Goal: Task Accomplishment & Management: Manage account settings

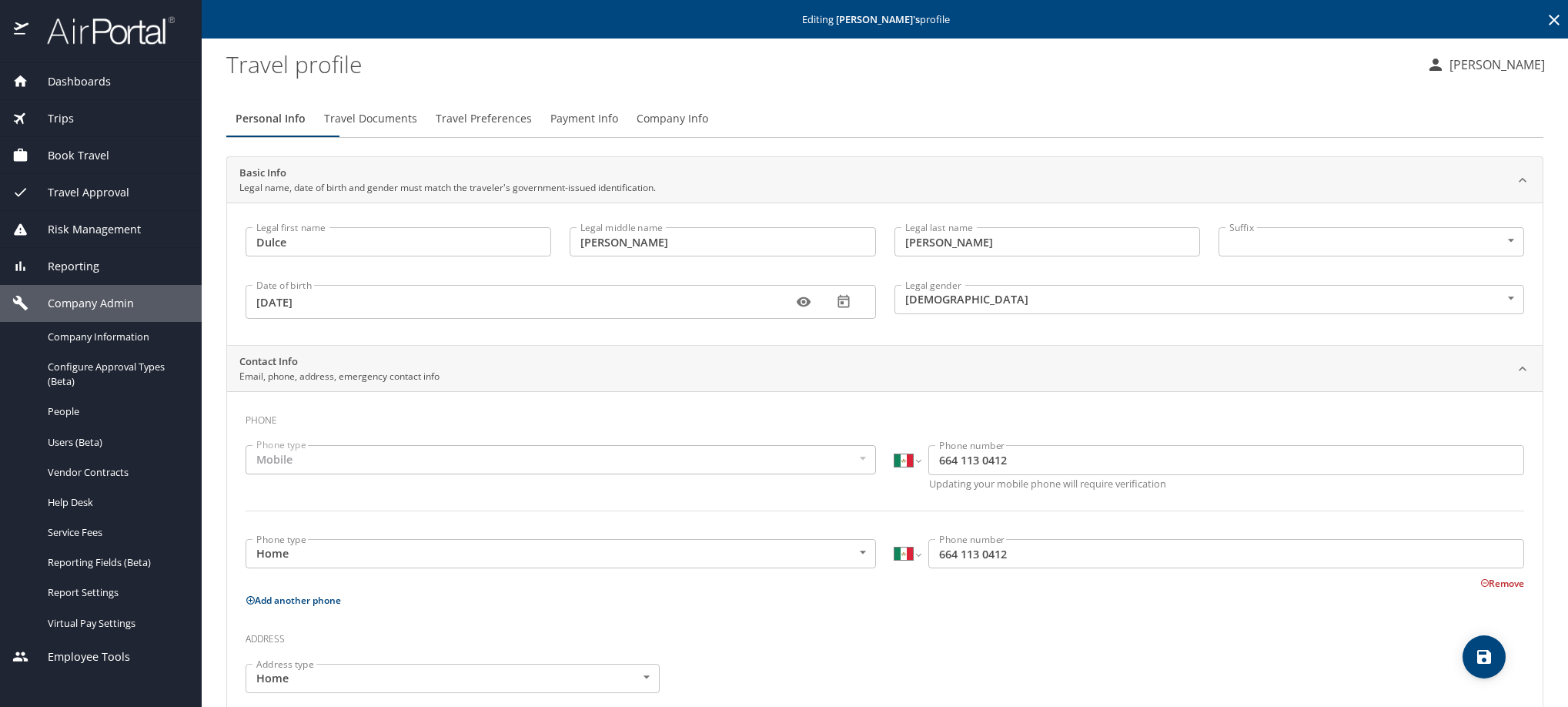
select select "MX"
select select "US"
click at [1549, 19] on icon at bounding box center [1554, 20] width 11 height 11
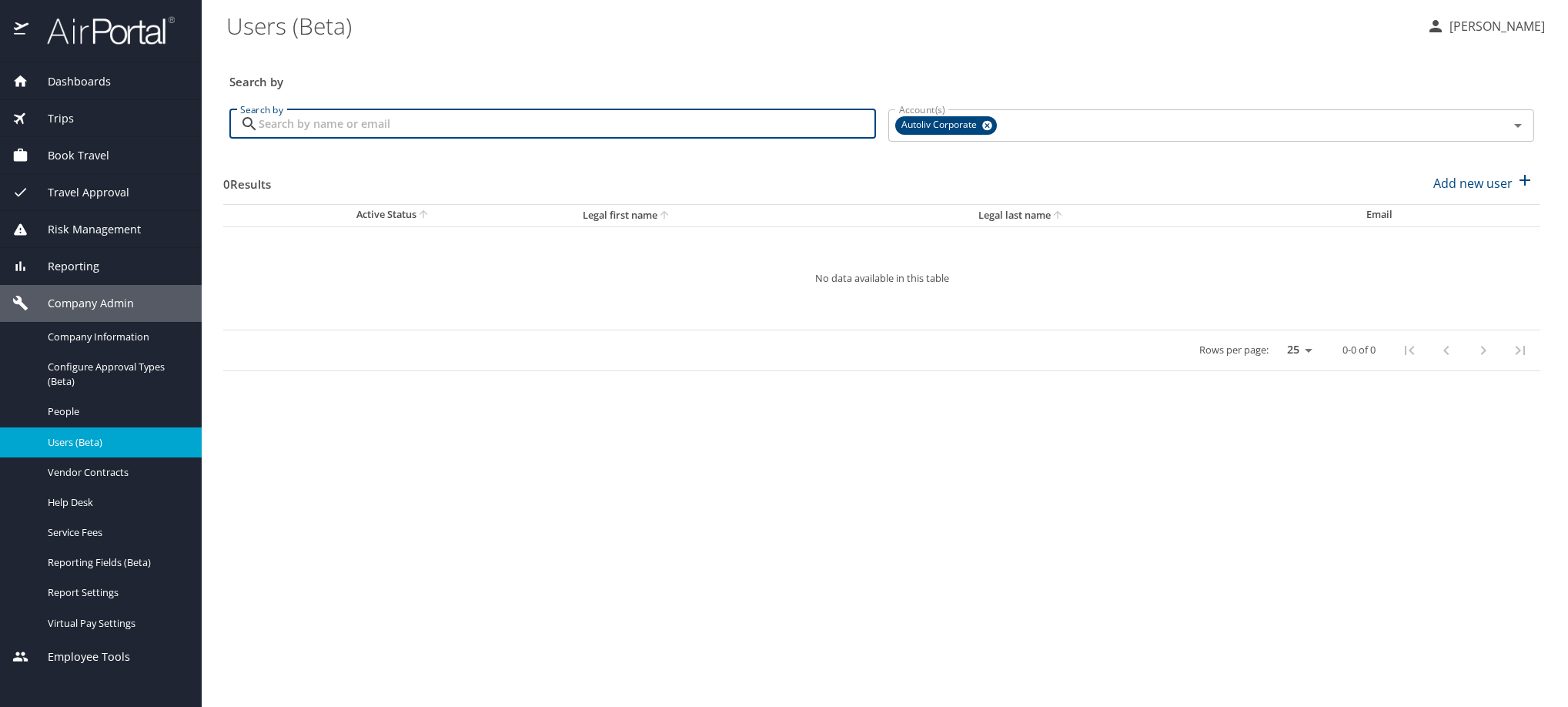
click at [721, 134] on input "Search by" at bounding box center [567, 124] width 618 height 29
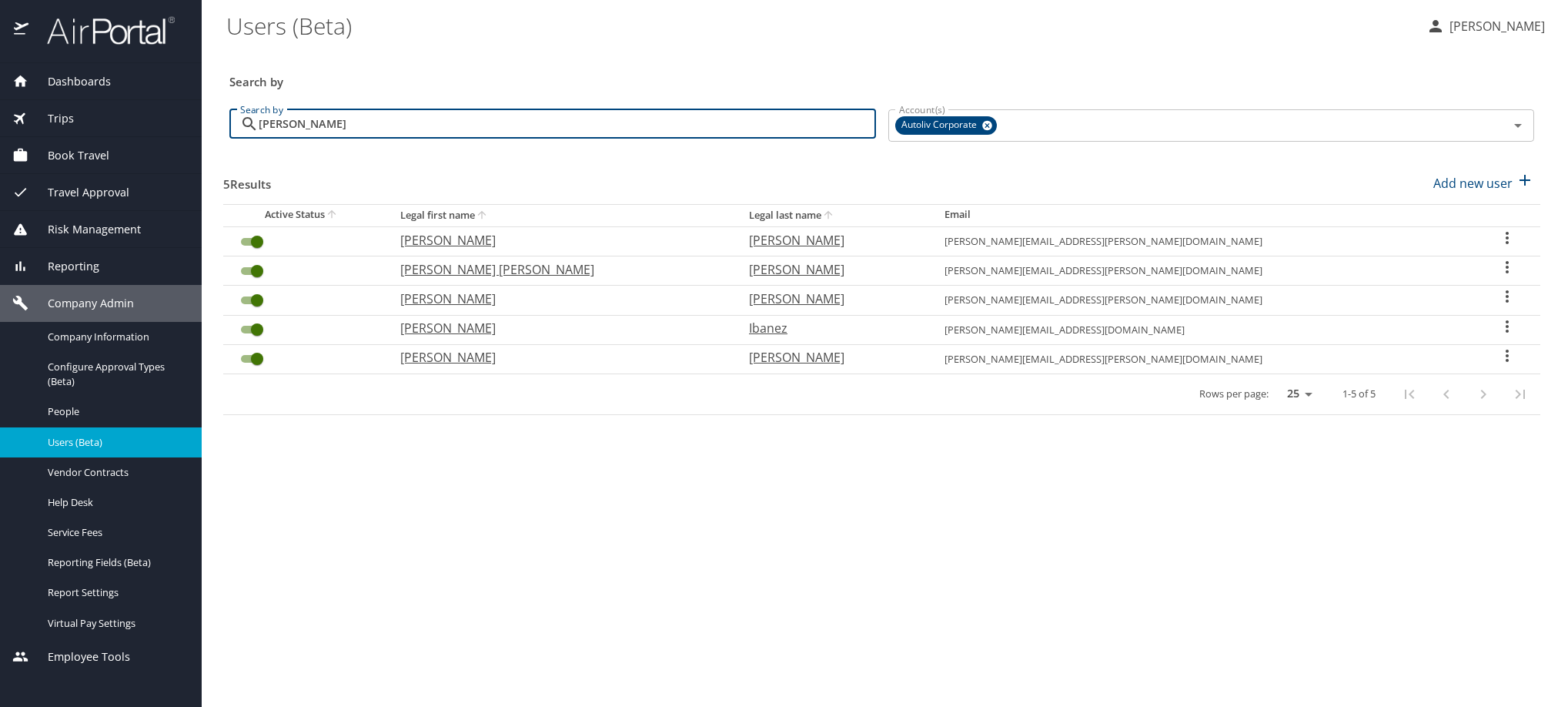
type input "[PERSON_NAME]"
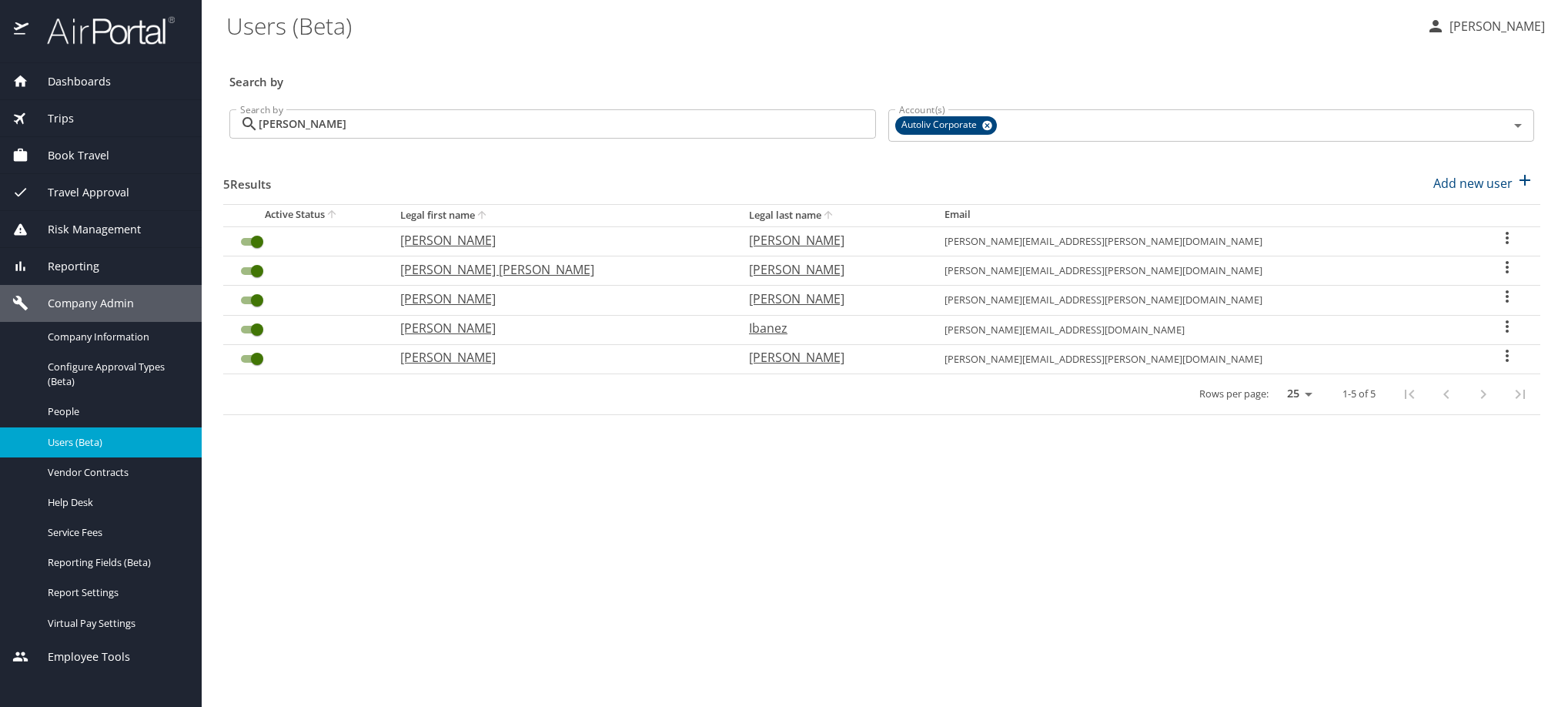
click at [1498, 336] on icon "User Search Table" at bounding box center [1507, 326] width 19 height 19
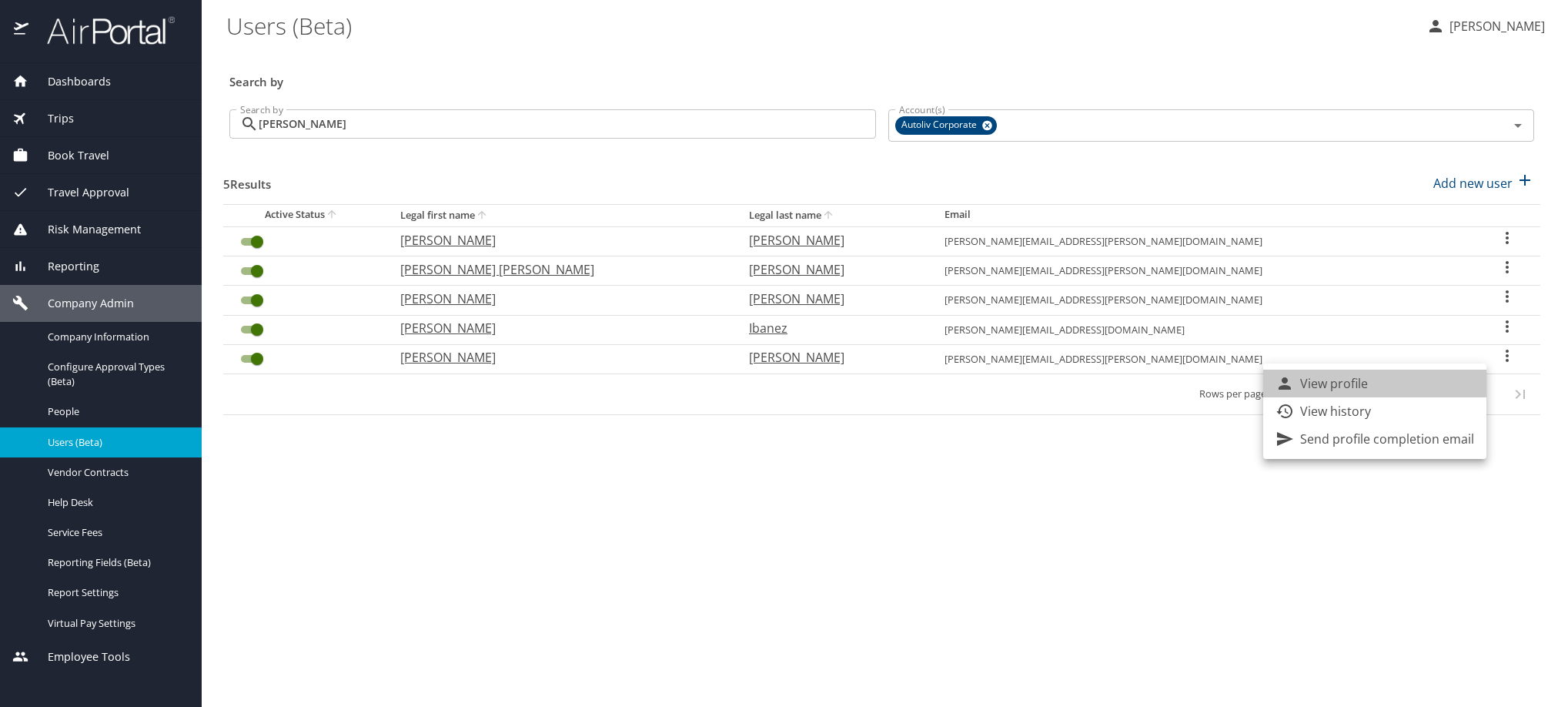
click at [1463, 398] on li "View profile" at bounding box center [1375, 383] width 223 height 27
select select "US"
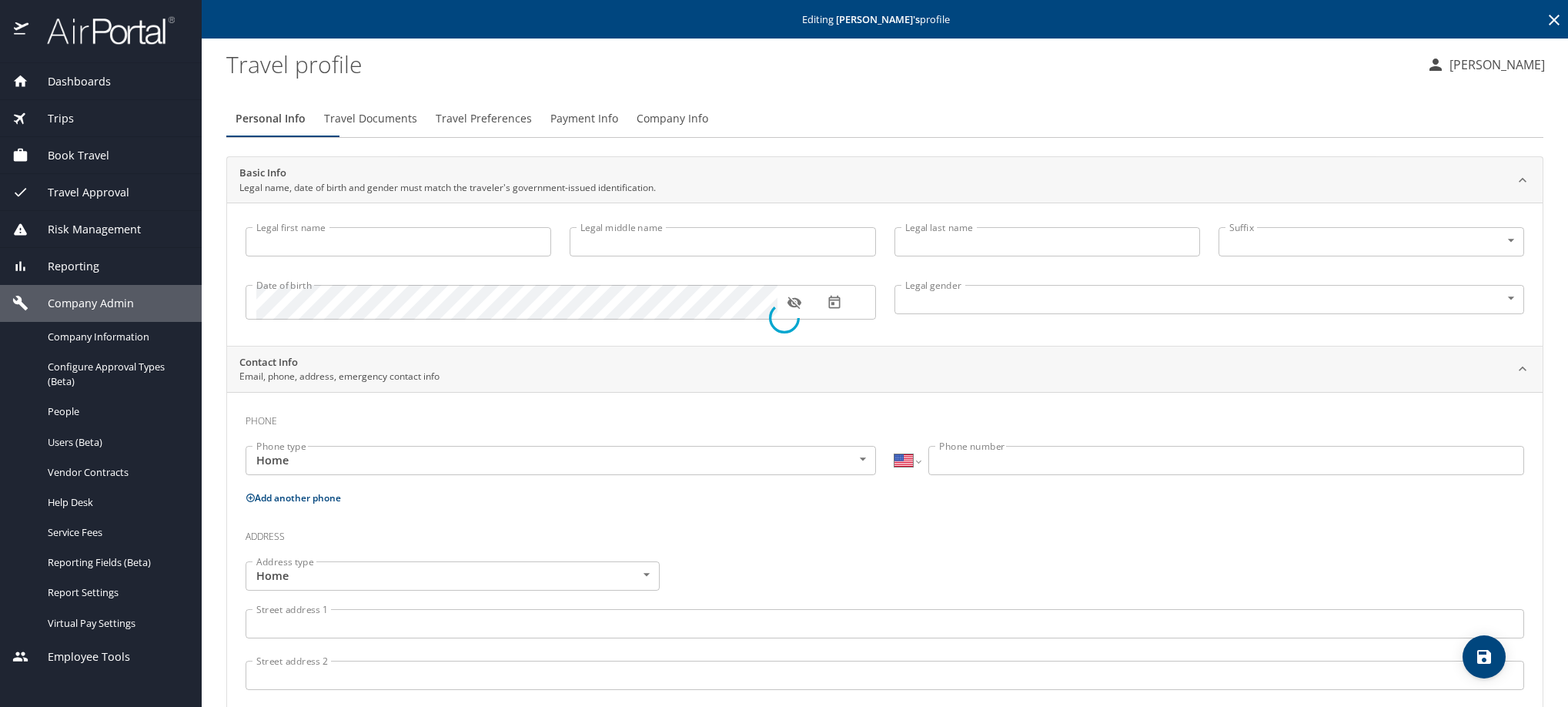
type input "[PERSON_NAME]"
type input "Ibanez"
type input "[DEMOGRAPHIC_DATA]"
type input "[PERSON_NAME]"
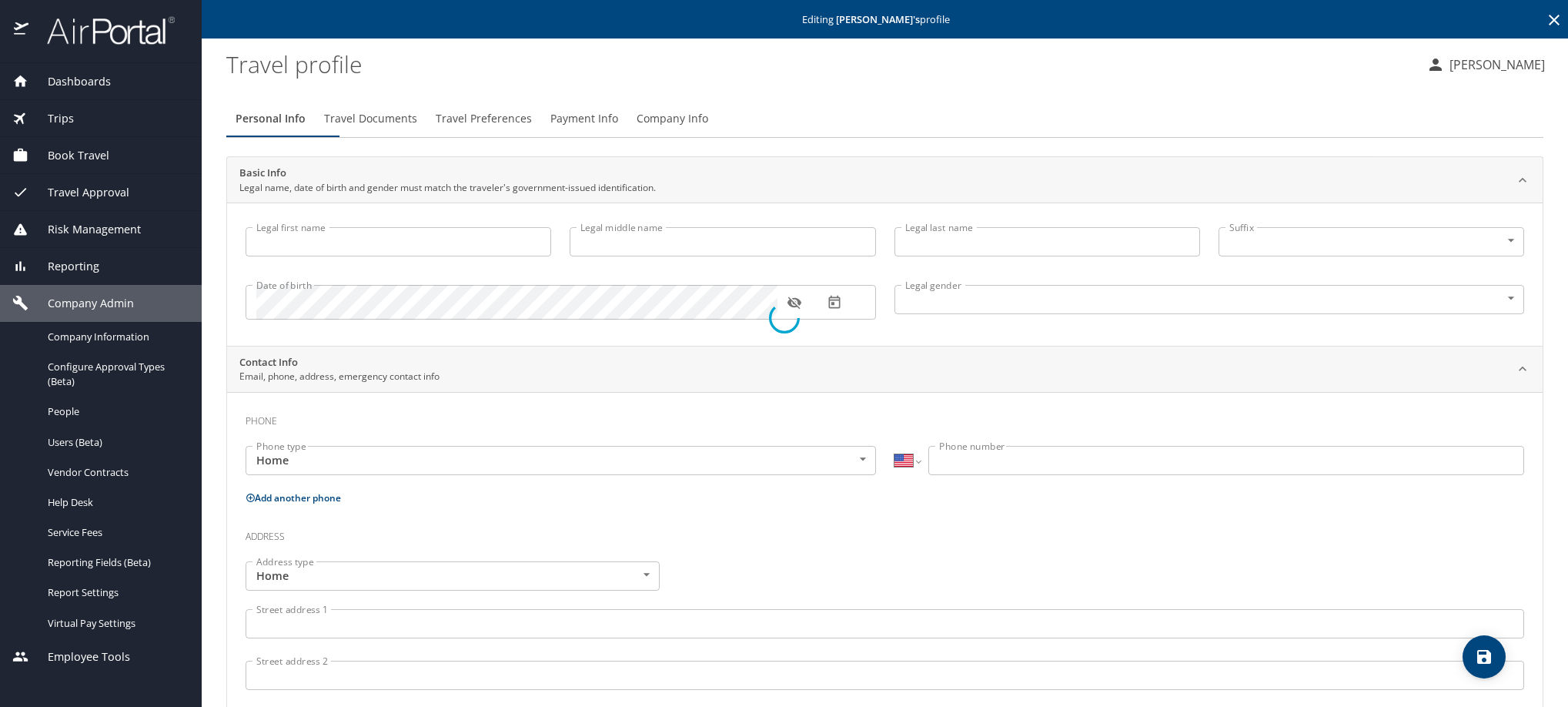
select select "MX"
type input "[PHONE_NUMBER]"
select select "MX"
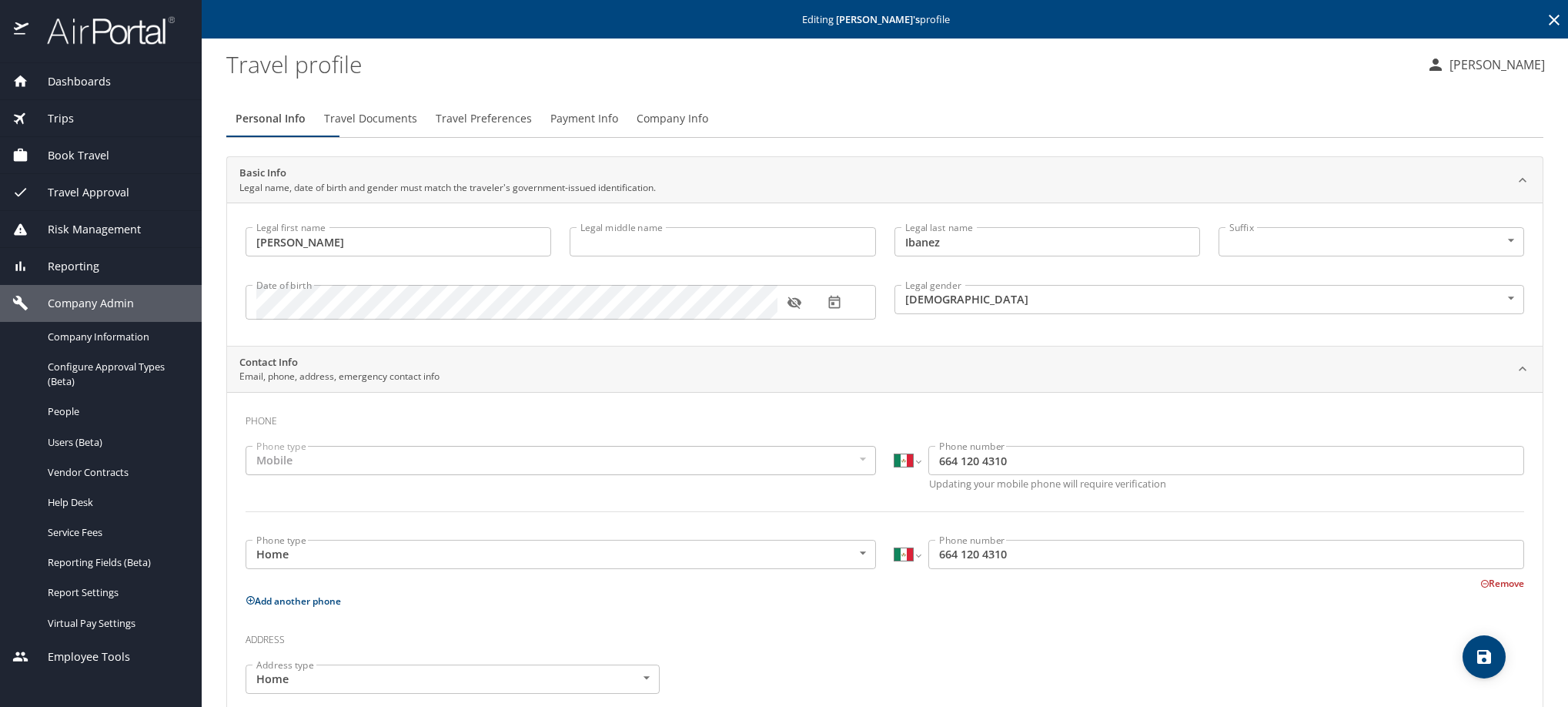
click at [532, 129] on span "Travel Preferences" at bounding box center [484, 119] width 96 height 20
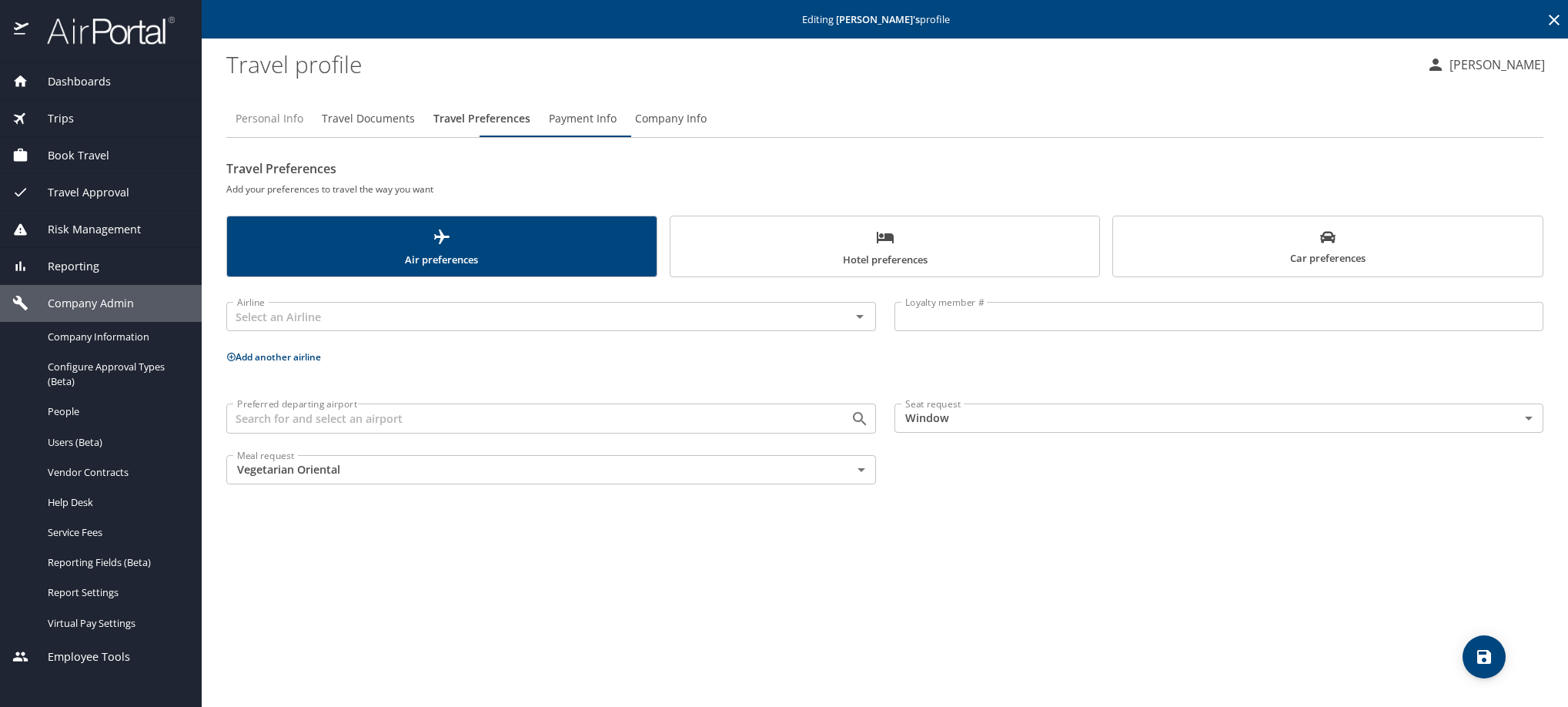
click at [297, 128] on span "Personal Info" at bounding box center [269, 119] width 68 height 20
select select "MX"
